Goal: Navigation & Orientation: Find specific page/section

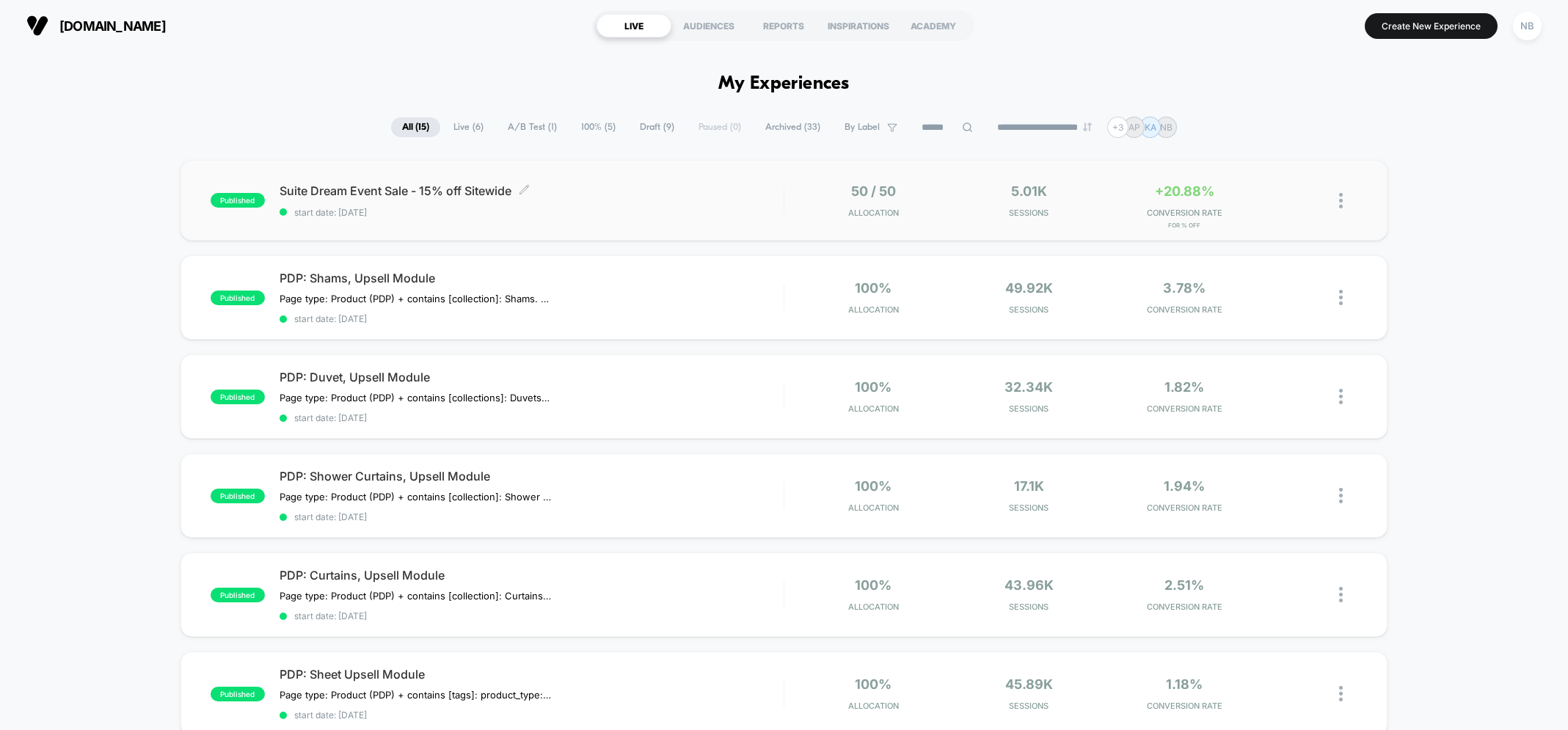
click at [606, 202] on div "Suite Dream Event Sale - 15% off Sitewide Click to edit experience details Clic…" at bounding box center [532, 201] width 504 height 35
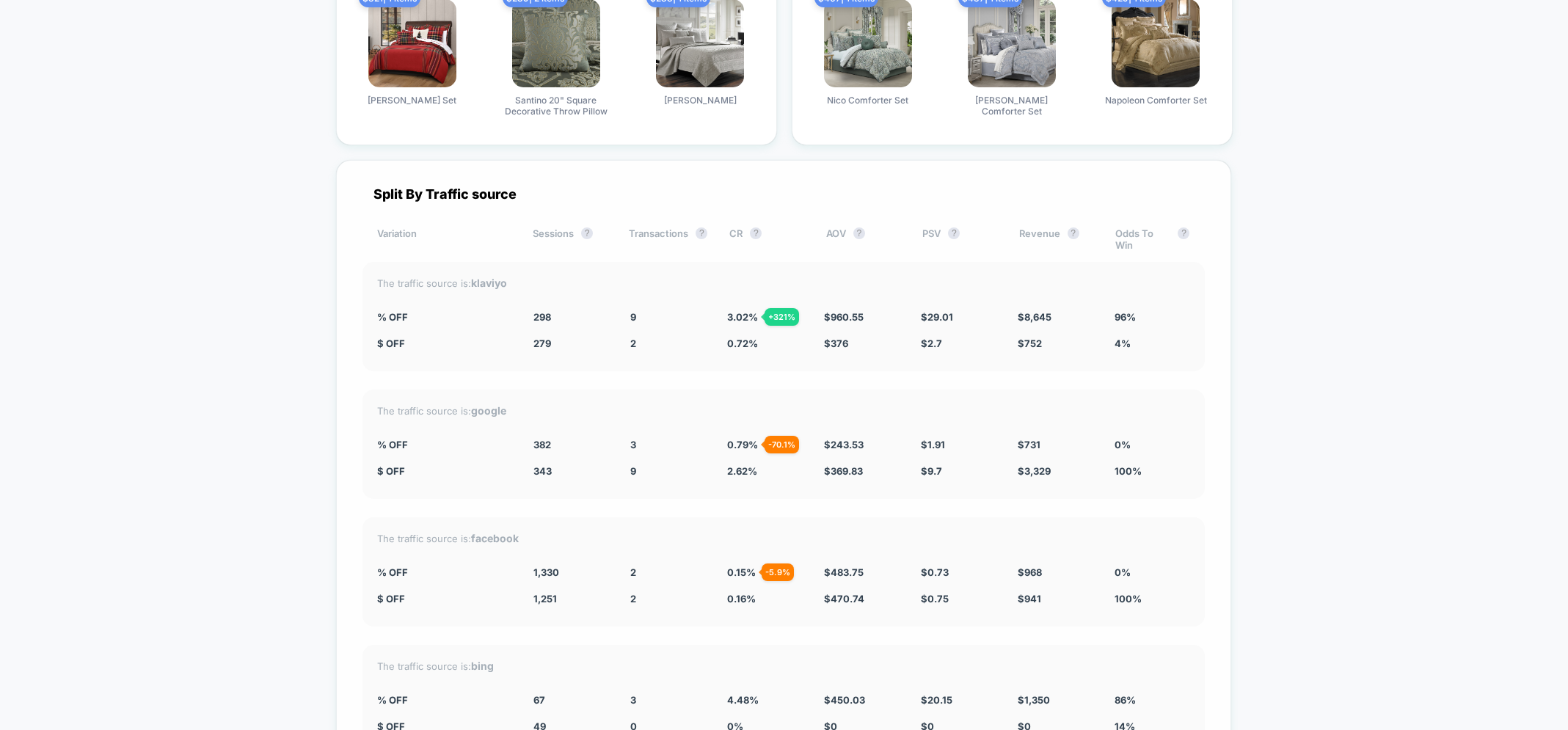
scroll to position [2440, 0]
